Goal: Navigation & Orientation: Find specific page/section

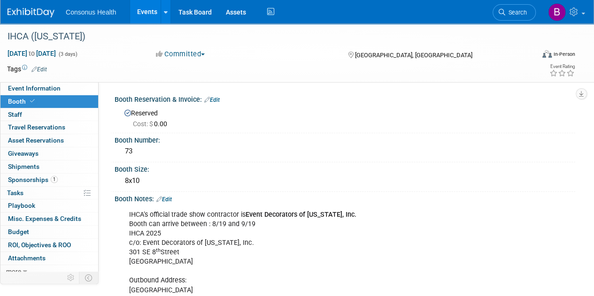
click at [143, 11] on link "Events" at bounding box center [147, 11] width 34 height 23
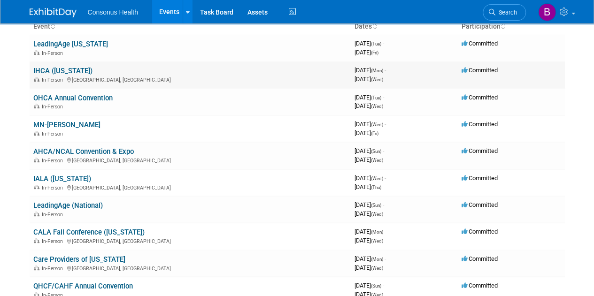
scroll to position [68, 0]
click at [80, 150] on link "AHCA/NCAL Convention & Expo" at bounding box center [83, 151] width 100 height 8
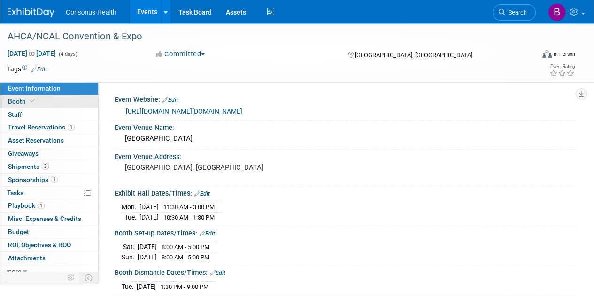
click at [22, 103] on span "Booth" at bounding box center [22, 102] width 29 height 8
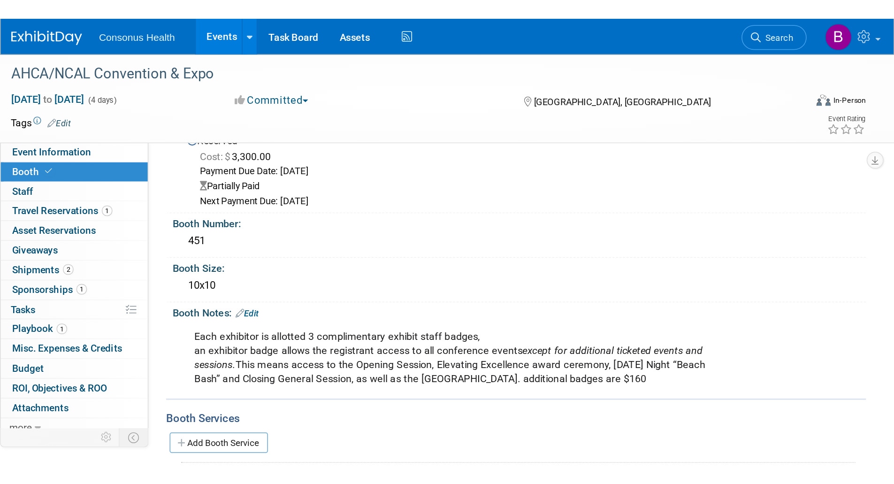
scroll to position [33, 0]
